Goal: Register for event/course

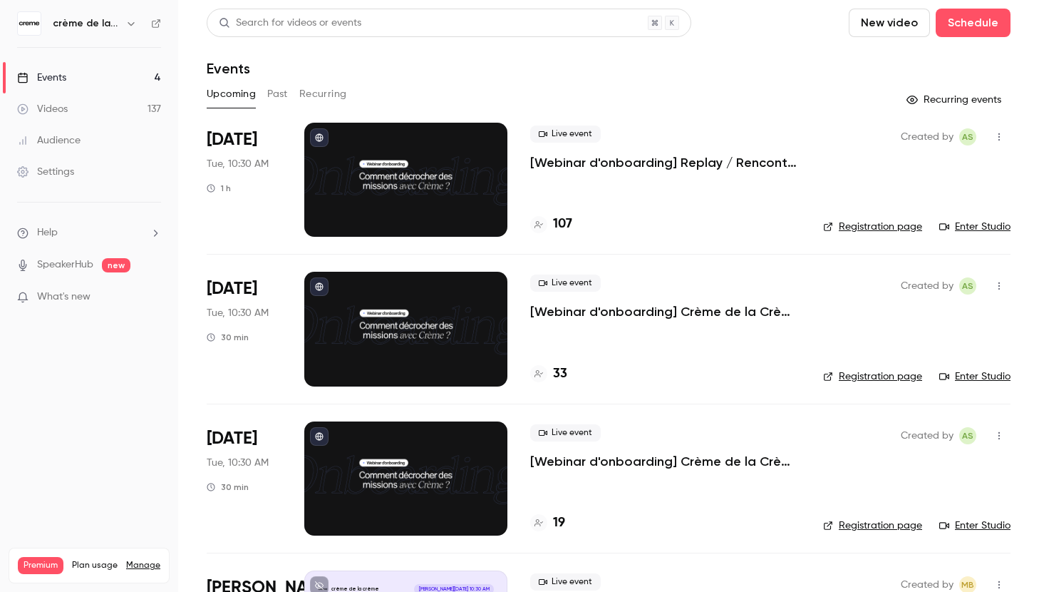
click at [880, 222] on link "Registration page" at bounding box center [872, 227] width 99 height 14
click at [420, 323] on div at bounding box center [405, 329] width 203 height 114
click at [862, 373] on link "Registration page" at bounding box center [872, 376] width 99 height 14
